Goal: Transaction & Acquisition: Book appointment/travel/reservation

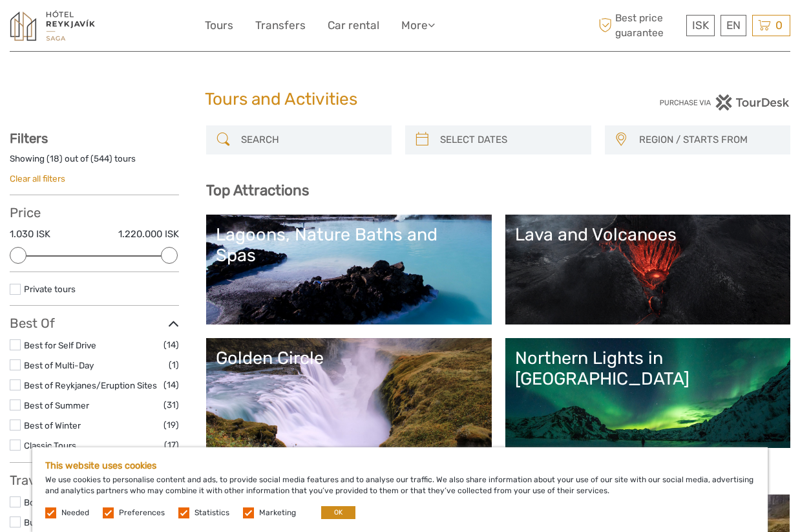
select select
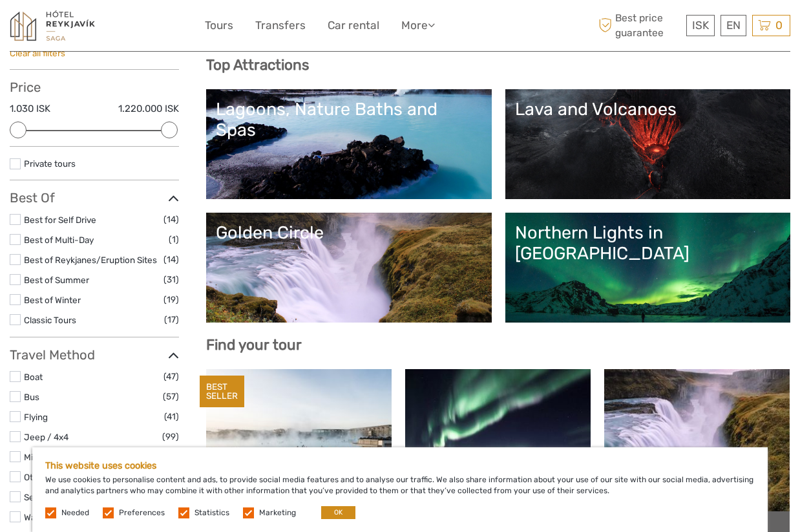
scroll to position [125, 0]
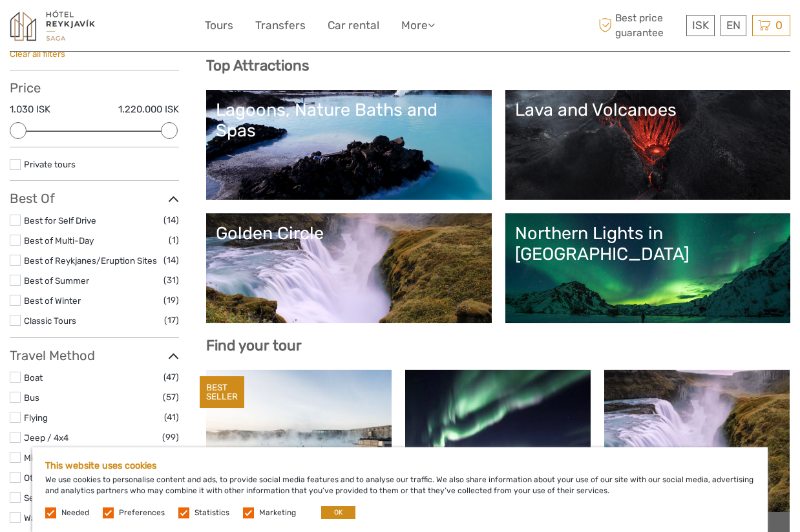
click at [326, 153] on link "Lagoons, Nature Baths and Spas" at bounding box center [349, 145] width 266 height 90
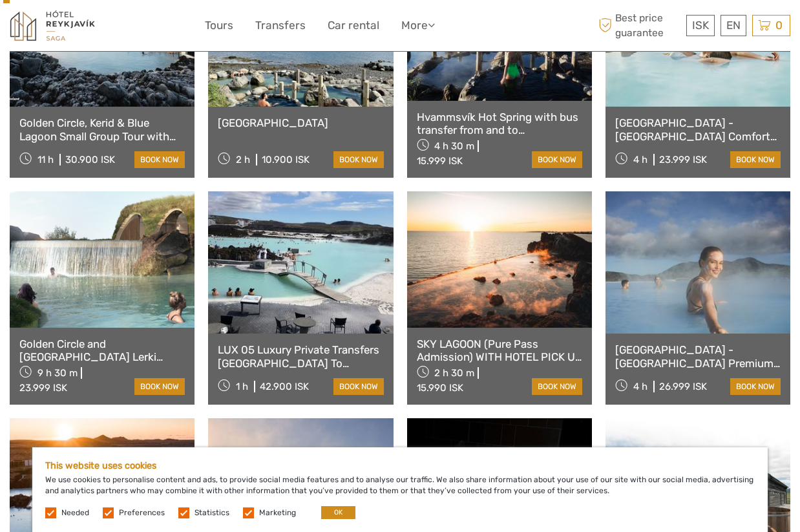
scroll to position [633, 0]
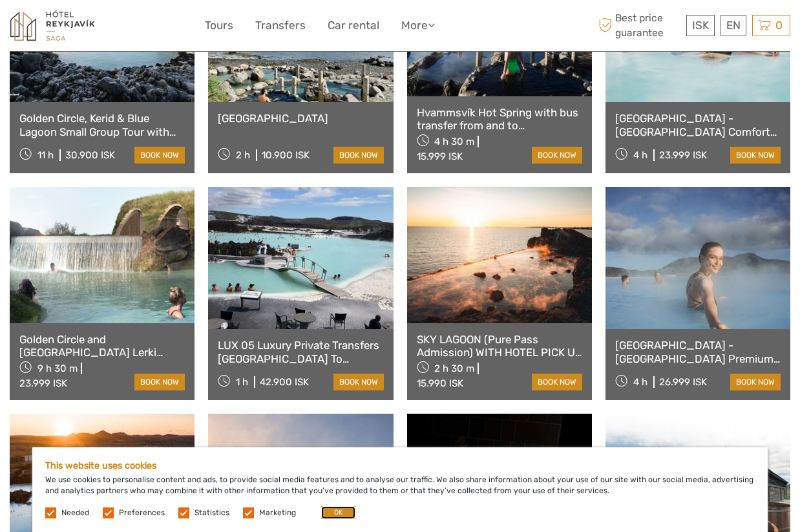
click at [332, 514] on button "OK" at bounding box center [338, 512] width 34 height 13
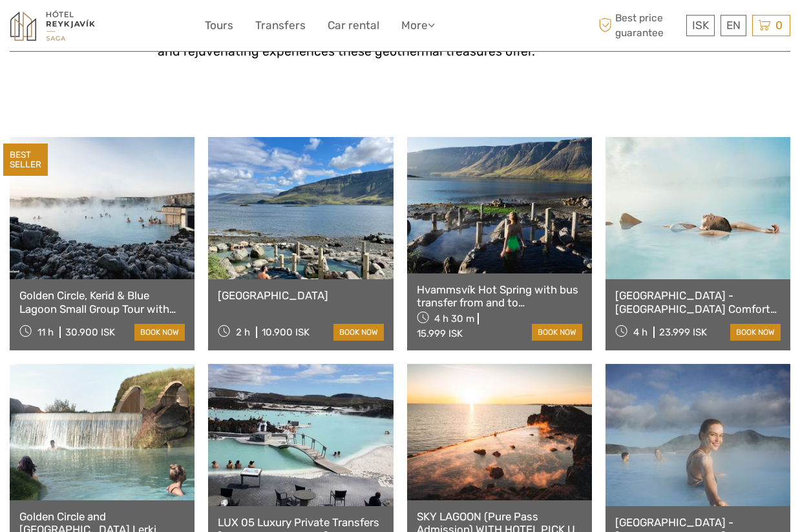
scroll to position [458, 0]
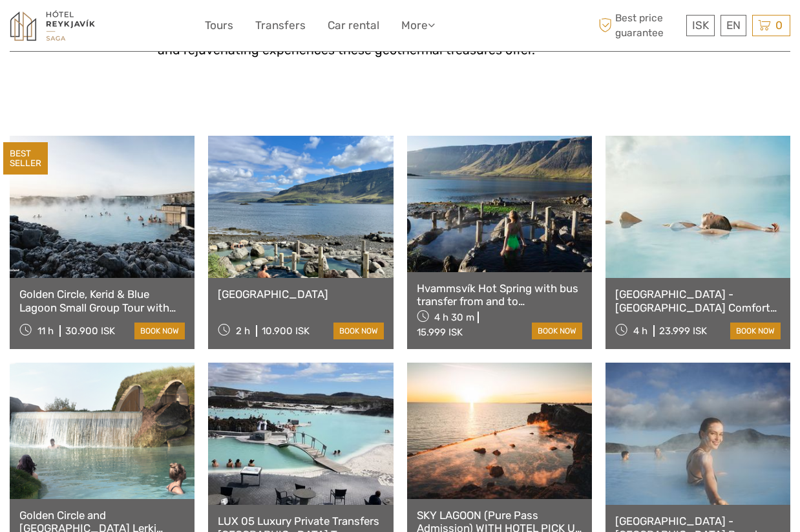
click at [292, 254] on link at bounding box center [300, 207] width 185 height 142
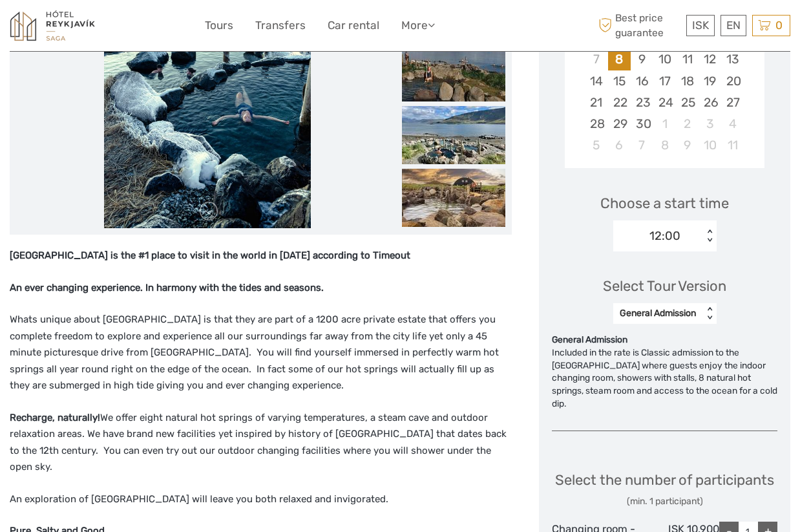
scroll to position [323, 0]
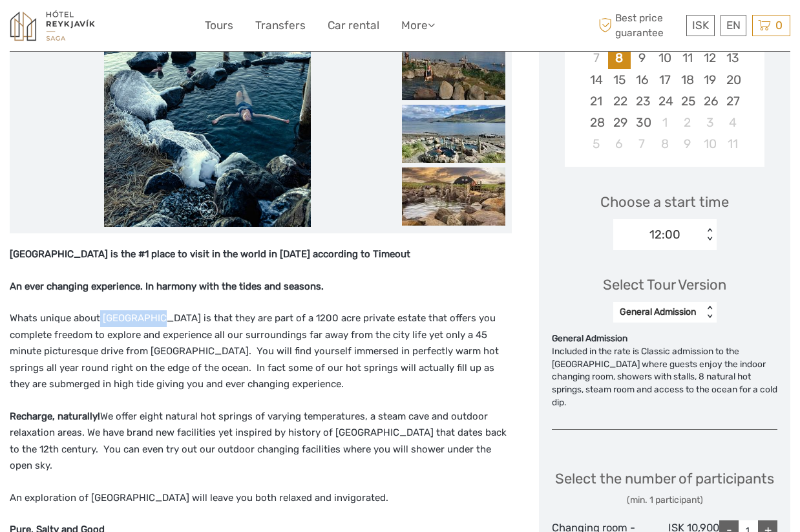
drag, startPoint x: 100, startPoint y: 315, endPoint x: 164, endPoint y: 315, distance: 63.4
click at [164, 315] on p "Whats unique about [GEOGRAPHIC_DATA] is that they are part of a 1200 acre priva…" at bounding box center [261, 351] width 502 height 83
click at [288, 326] on p "Whats unique about [GEOGRAPHIC_DATA] is that they are part of a 1200 acre priva…" at bounding box center [261, 351] width 502 height 83
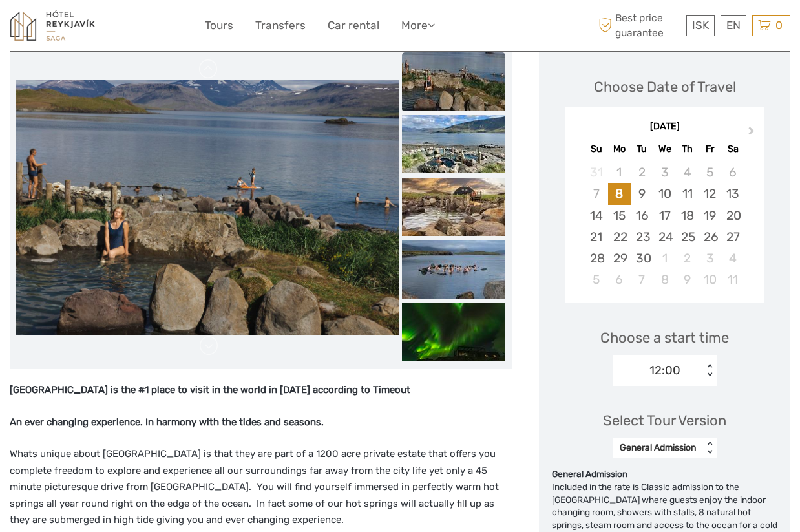
scroll to position [0, 0]
